Goal: Task Accomplishment & Management: Manage account settings

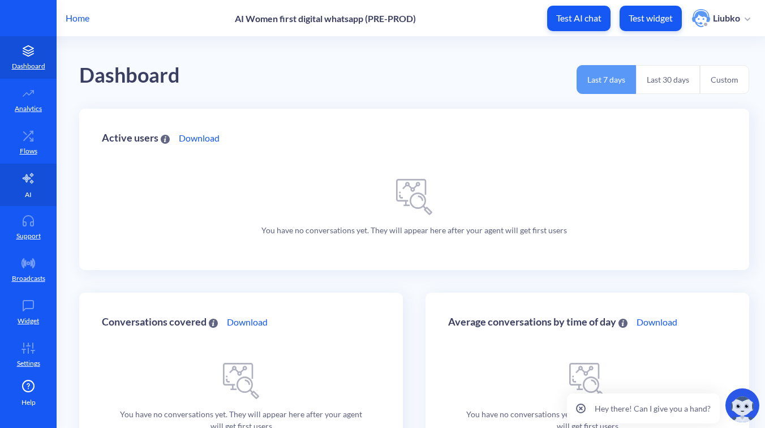
click at [30, 188] on link "AI" at bounding box center [28, 185] width 57 height 42
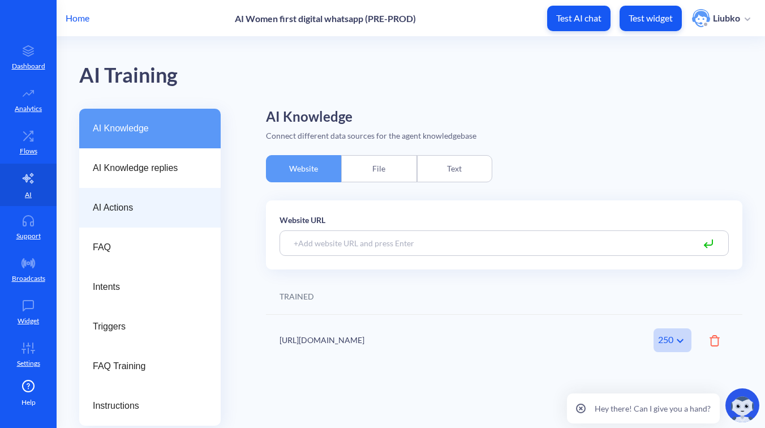
click at [115, 213] on span "AI Actions" at bounding box center [145, 208] width 105 height 14
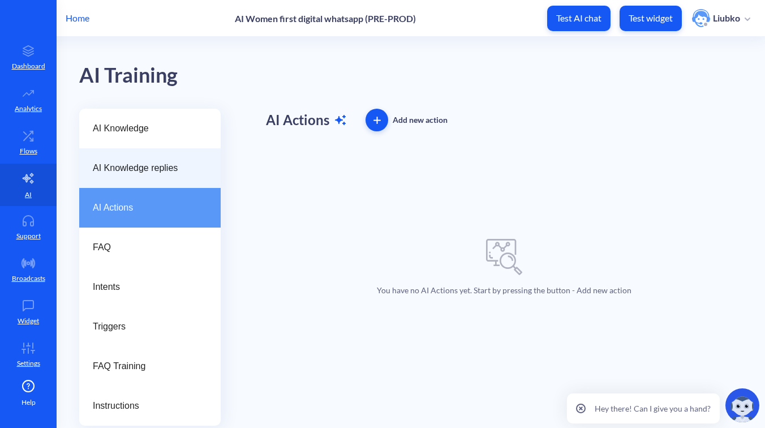
click at [142, 170] on span "AI Knowledge replies" at bounding box center [145, 168] width 105 height 14
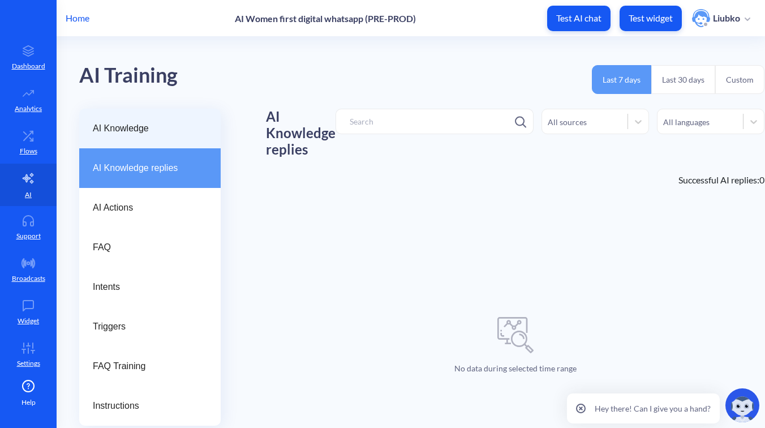
click at [139, 131] on span "AI Knowledge" at bounding box center [145, 129] width 105 height 14
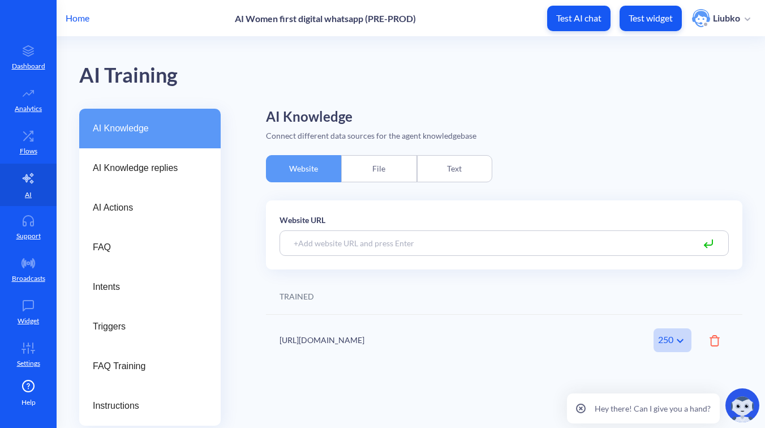
click at [551, 311] on div "TRAINED" at bounding box center [504, 296] width 476 height 36
click at [424, 344] on div "[URL][DOMAIN_NAME]" at bounding box center [445, 340] width 332 height 12
click at [669, 342] on div "250" at bounding box center [672, 340] width 38 height 24
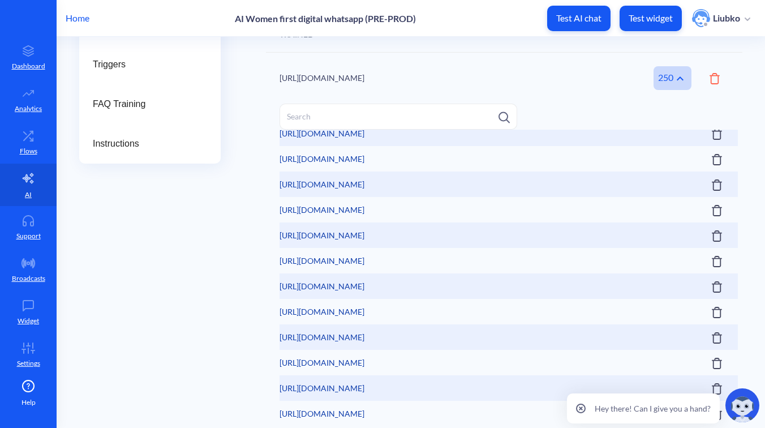
scroll to position [5798, 0]
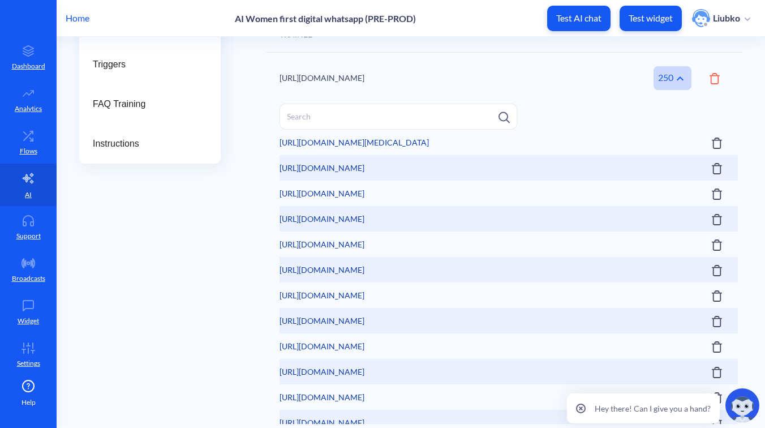
drag, startPoint x: 463, startPoint y: 342, endPoint x: 277, endPoint y: 334, distance: 185.7
click at [277, 334] on div "List of trained pages [URL][DOMAIN_NAME] [URL][DOMAIN_NAME] [URL][DOMAIN_NAME] …" at bounding box center [504, 266] width 476 height 325
copy link "[URL][DOMAIN_NAME]"
click at [231, 296] on div "AI Knowledge AI Knowledge replies AI Actions FAQ Intents Triggers FAQ Training …" at bounding box center [422, 138] width 686 height 582
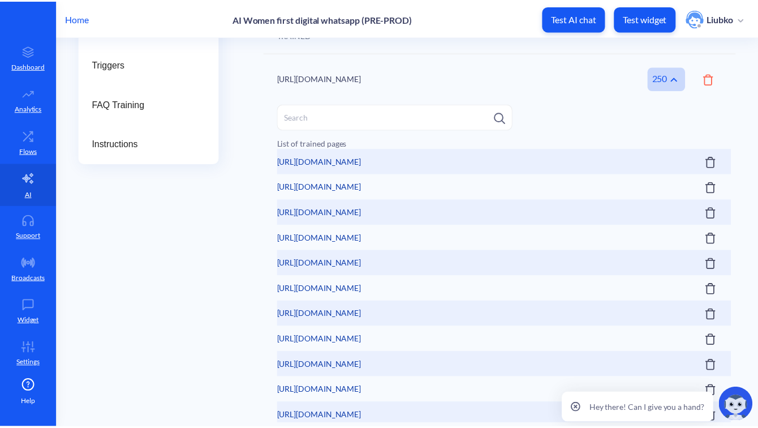
scroll to position [0, 0]
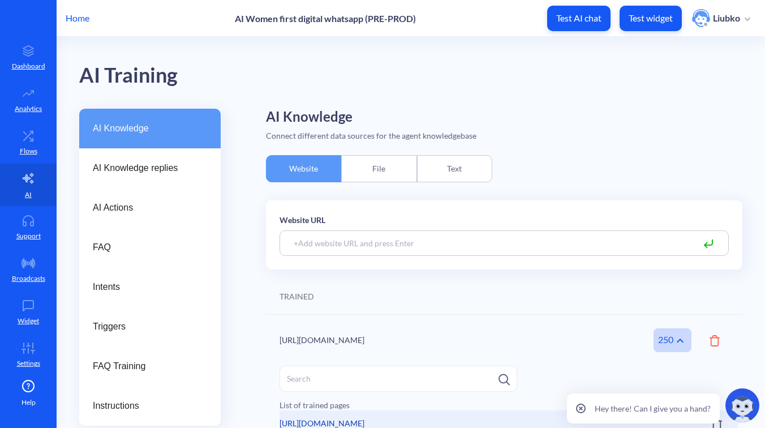
click at [81, 17] on p "Home" at bounding box center [78, 18] width 24 height 14
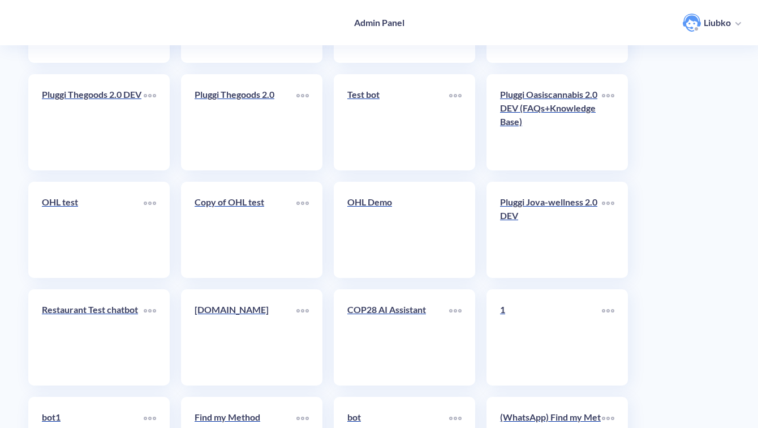
scroll to position [4012, 0]
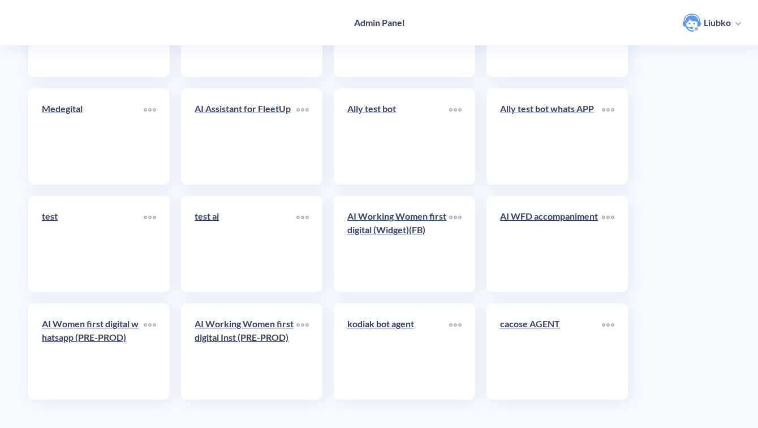
click at [398, 248] on link "AI Working Women first digital (Widget)(FB)" at bounding box center [398, 243] width 102 height 69
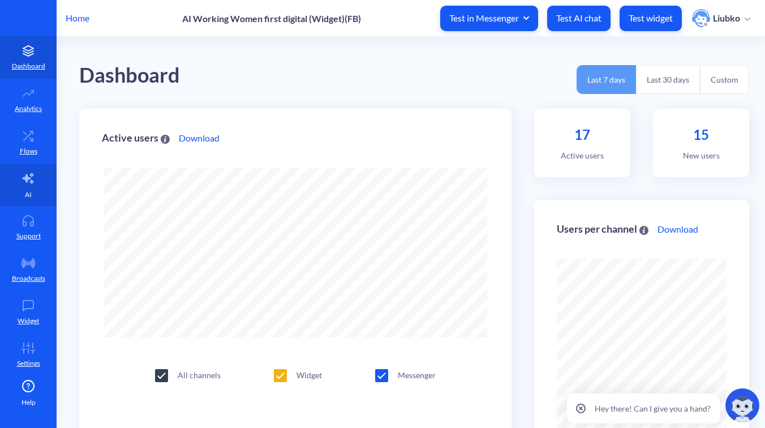
click at [19, 187] on link "AI" at bounding box center [28, 185] width 57 height 42
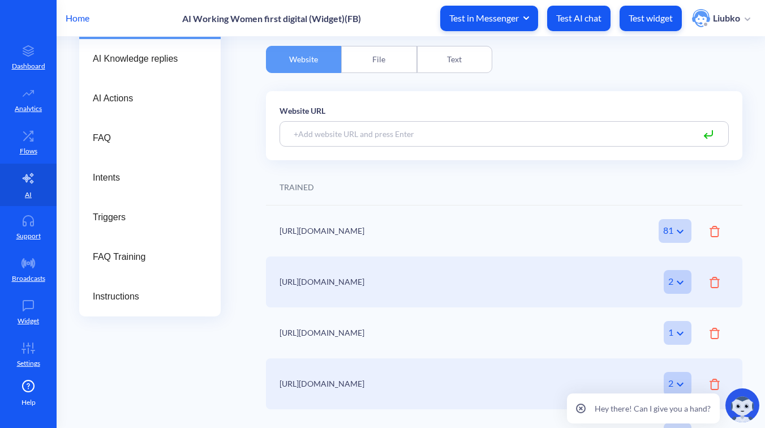
scroll to position [141, 0]
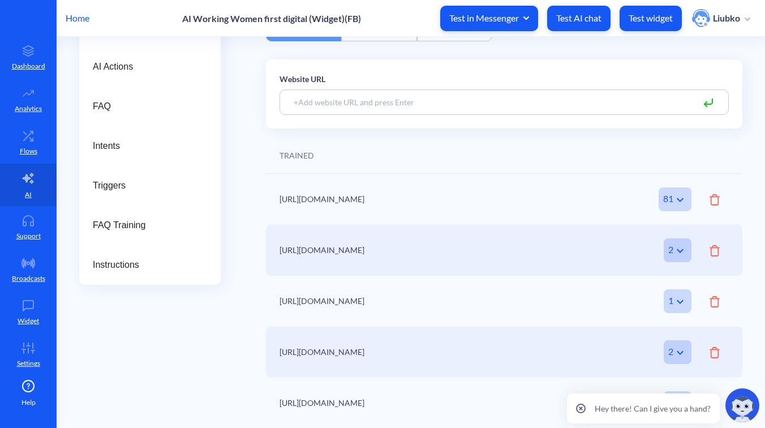
click at [582, 408] on icon at bounding box center [580, 408] width 3 height 3
click at [488, 161] on div "TRAINED" at bounding box center [504, 155] width 476 height 36
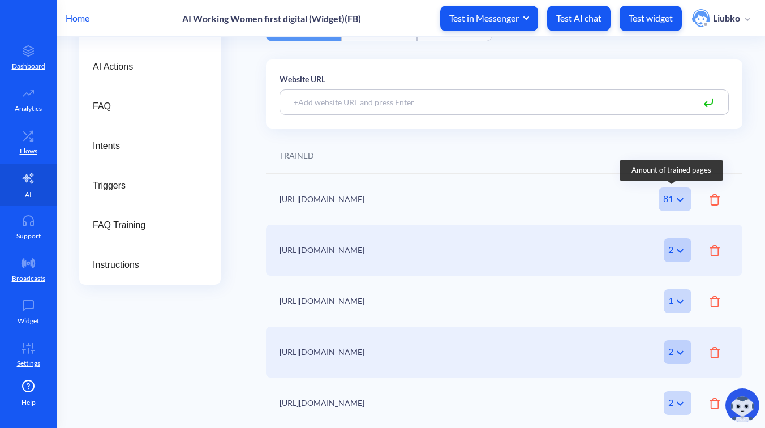
click at [677, 200] on icon at bounding box center [680, 199] width 7 height 4
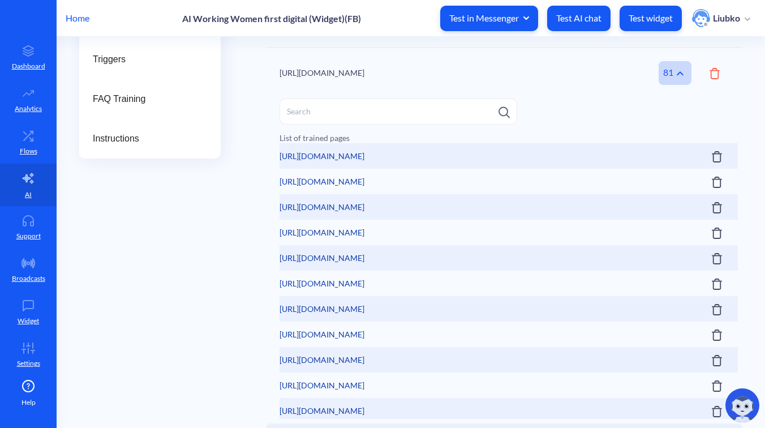
scroll to position [272, 0]
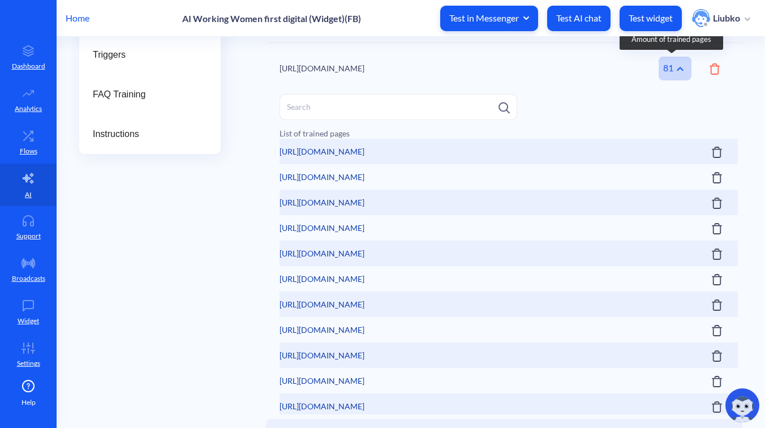
click at [668, 66] on div "81" at bounding box center [675, 69] width 33 height 24
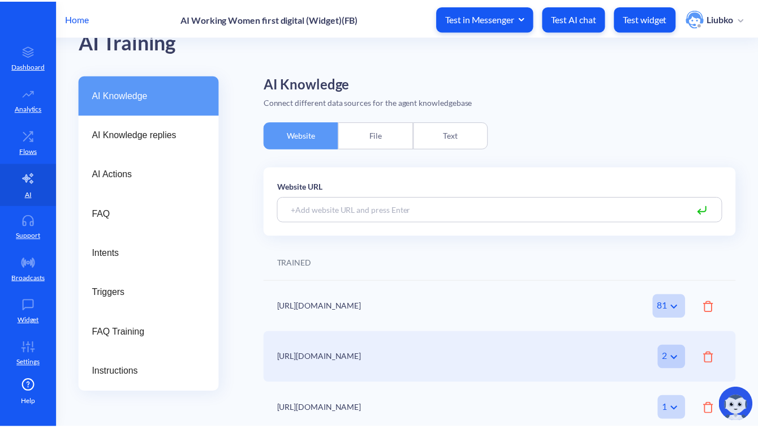
scroll to position [0, 0]
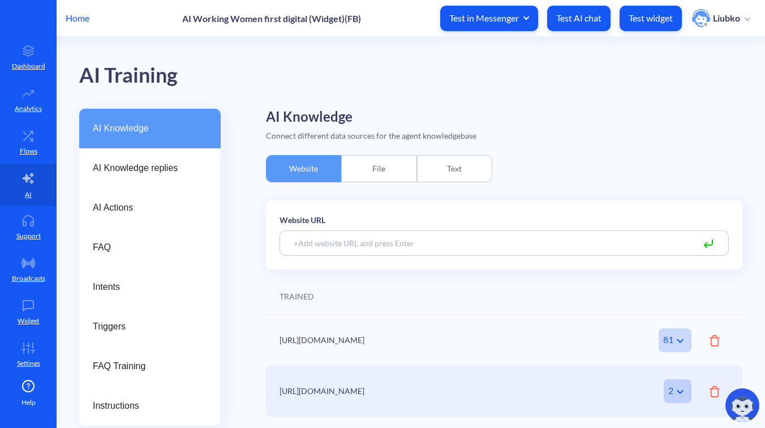
click at [72, 19] on p "Home" at bounding box center [78, 18] width 24 height 14
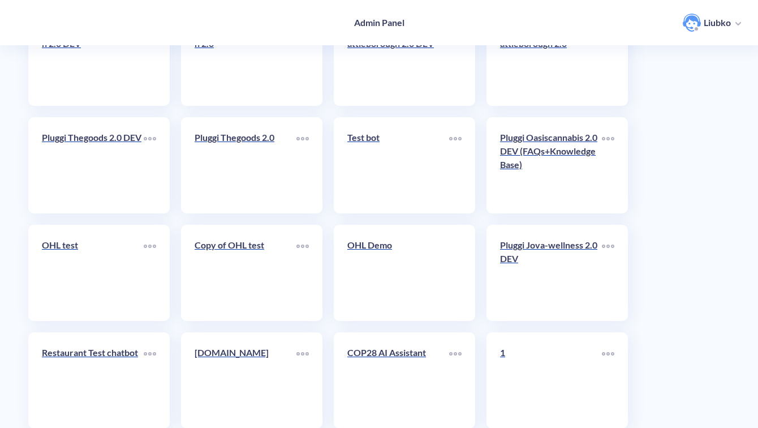
scroll to position [4012, 0]
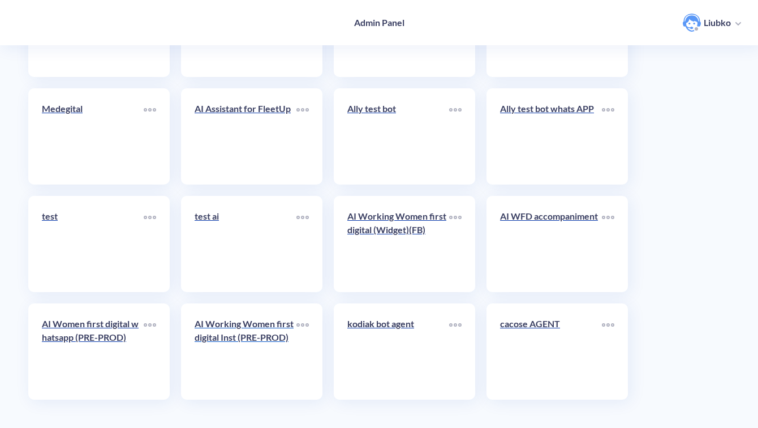
click at [240, 350] on div "AI Working Women first digital Inst (PRE-PROD)" at bounding box center [246, 335] width 102 height 36
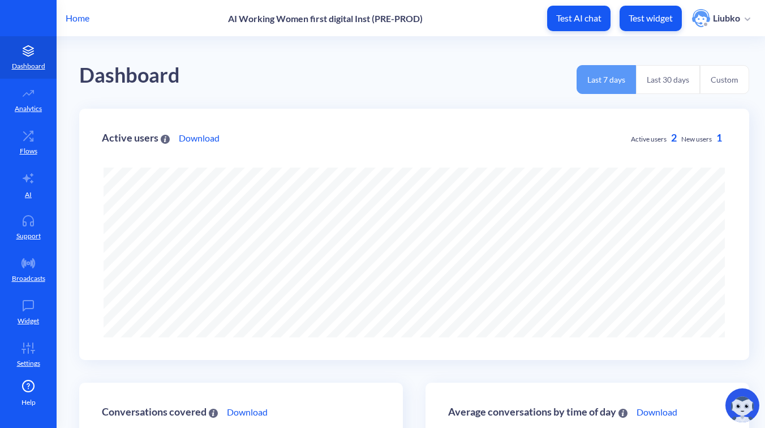
scroll to position [565338, 565001]
click at [34, 186] on link "AI" at bounding box center [28, 185] width 57 height 42
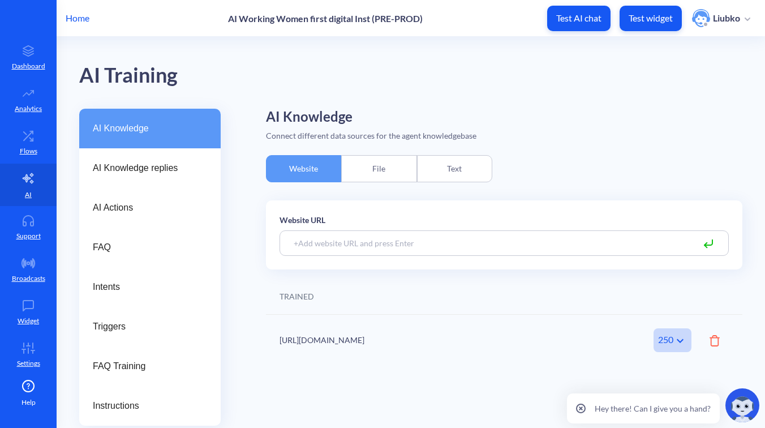
click at [509, 108] on div "AI Training" at bounding box center [410, 73] width 663 height 72
click at [28, 150] on p "Flows" at bounding box center [29, 151] width 18 height 10
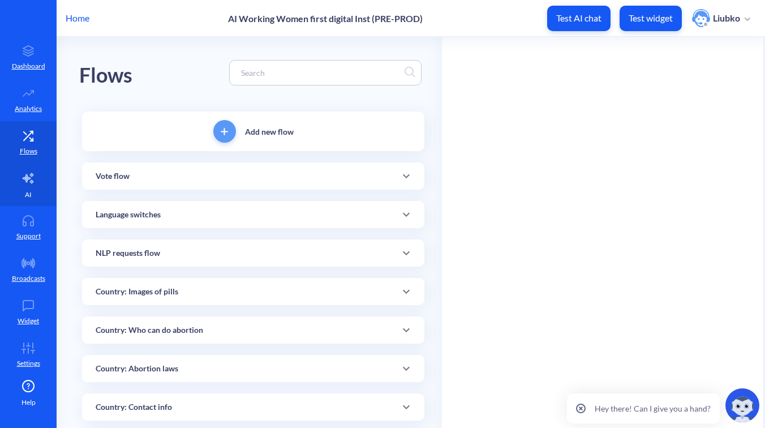
click at [31, 189] on link "AI" at bounding box center [28, 185] width 57 height 42
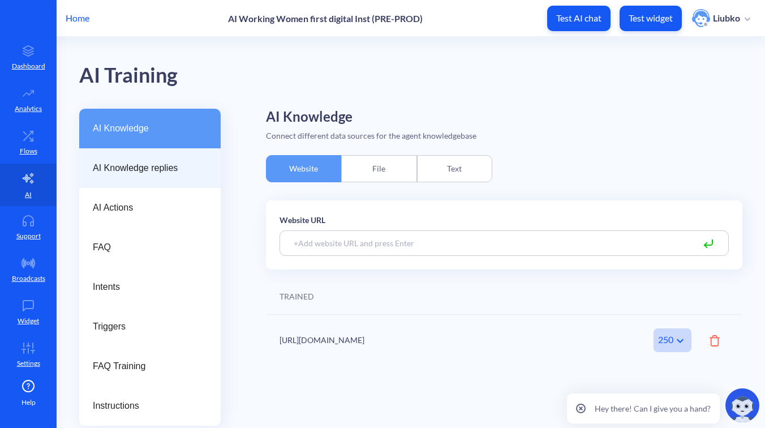
click at [123, 155] on div "AI Knowledge replies" at bounding box center [149, 168] width 141 height 40
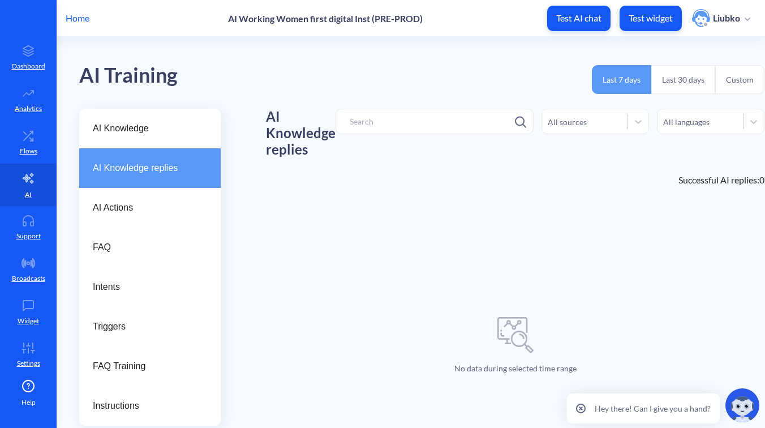
click at [681, 81] on button "Last 30 days" at bounding box center [683, 79] width 64 height 29
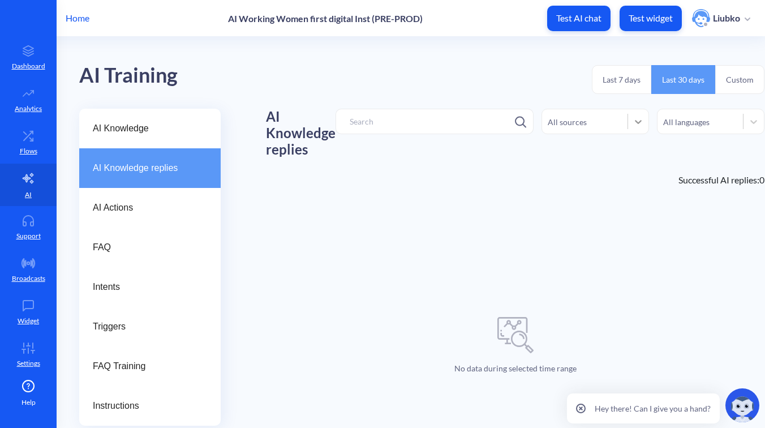
click at [634, 119] on icon at bounding box center [638, 121] width 11 height 11
click at [688, 147] on div "AI Knowledge replies 0 results available. Use Up and Down to choose options, pr…" at bounding box center [515, 141] width 498 height 64
click at [755, 124] on icon at bounding box center [753, 121] width 11 height 11
click at [707, 164] on div "English" at bounding box center [710, 172] width 107 height 21
click at [749, 128] on div at bounding box center [753, 121] width 20 height 20
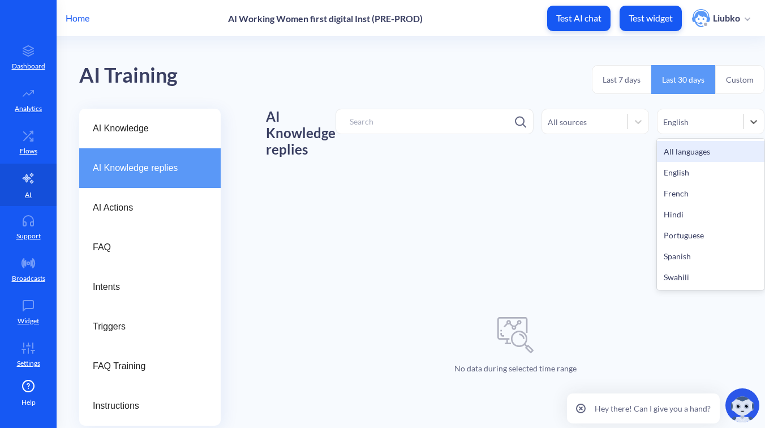
click at [720, 146] on div "All languages" at bounding box center [710, 151] width 107 height 21
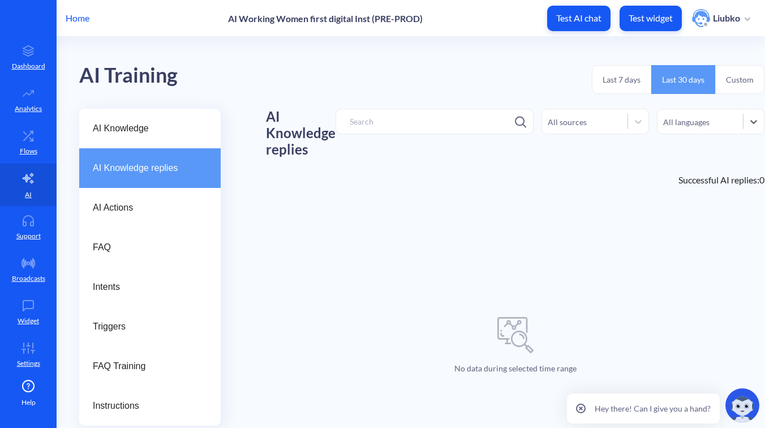
click at [642, 157] on div "AI Knowledge replies All sources option All languages, selected. 7 results avai…" at bounding box center [515, 141] width 498 height 64
